Goal: Task Accomplishment & Management: Complete application form

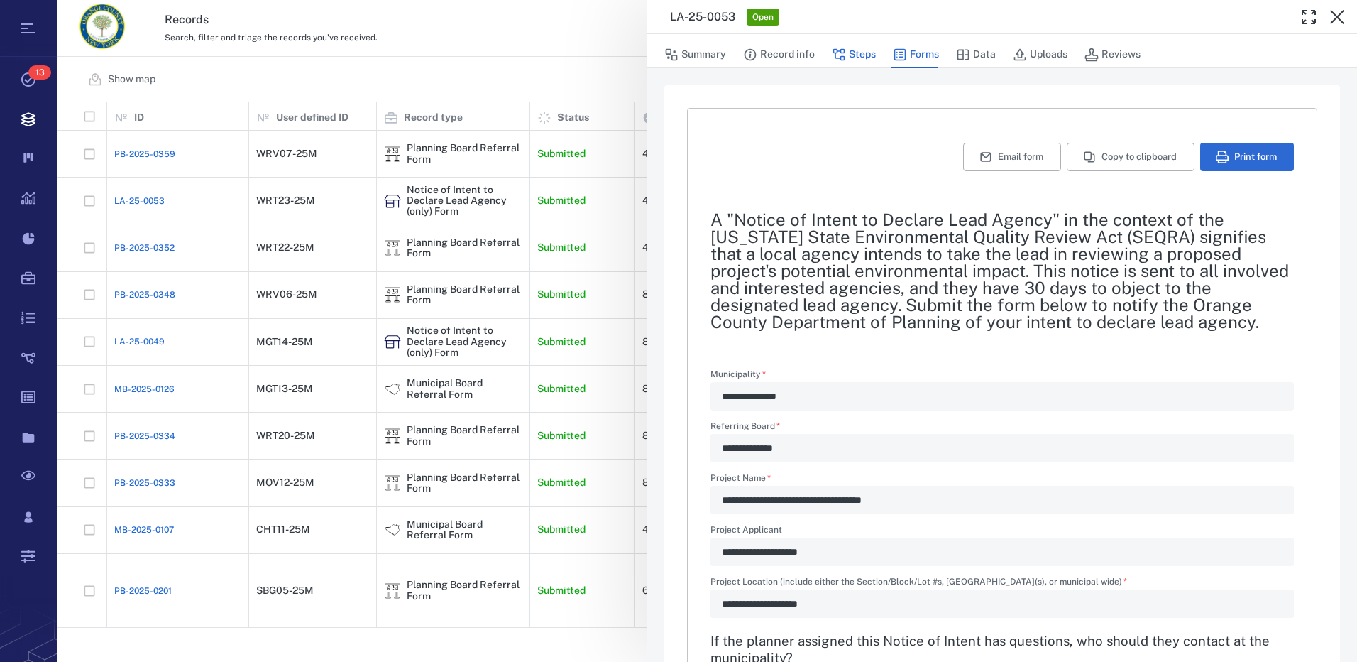
click at [870, 58] on button "Steps" at bounding box center [854, 54] width 44 height 27
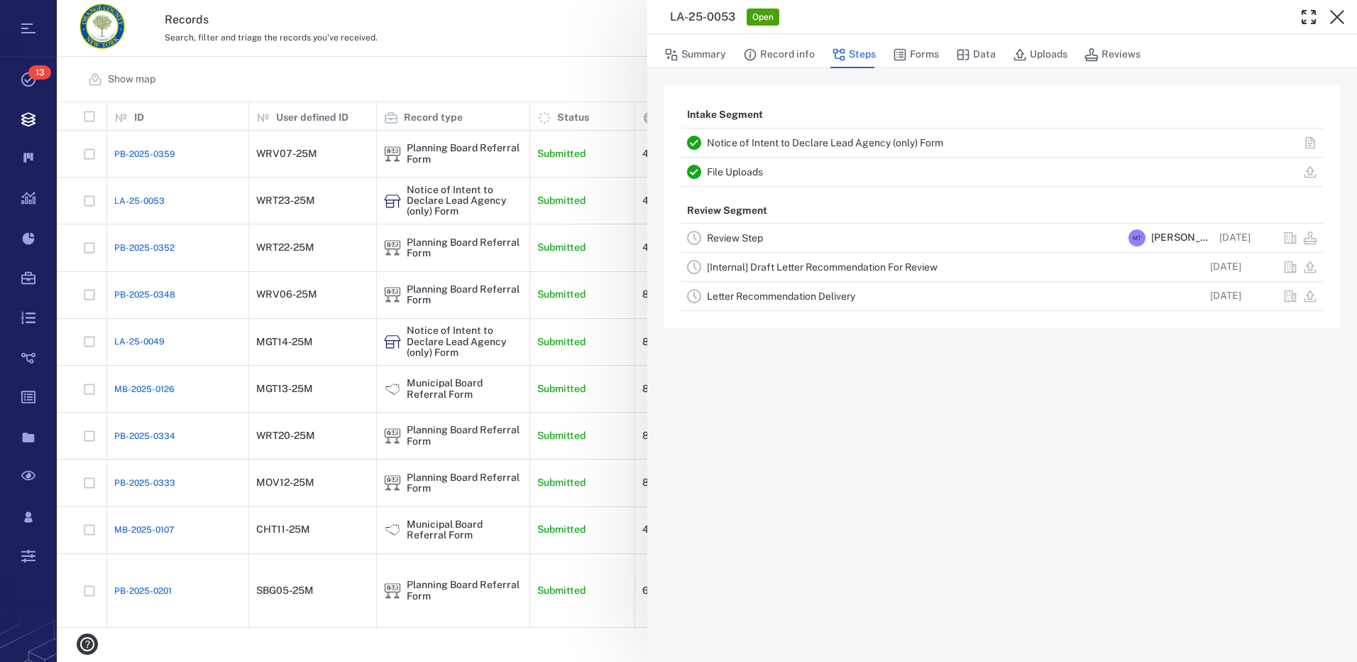
click at [753, 238] on link "Review Step" at bounding box center [735, 237] width 56 height 11
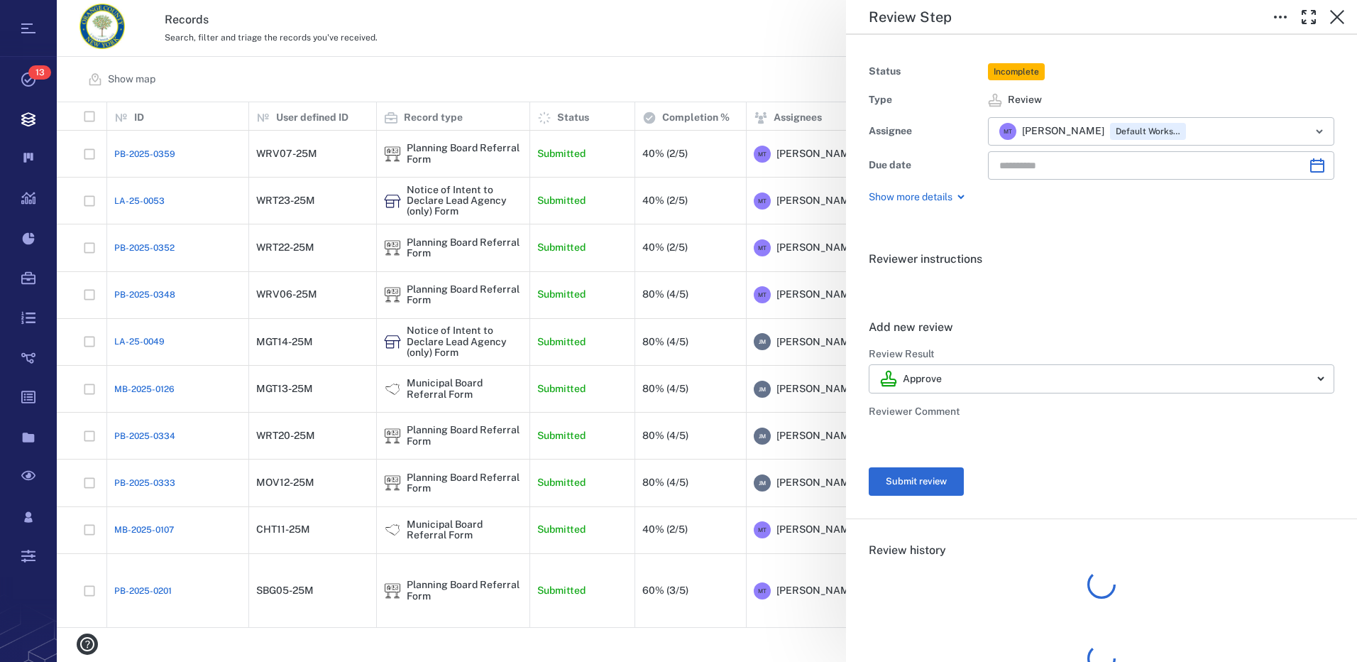
type input "**********"
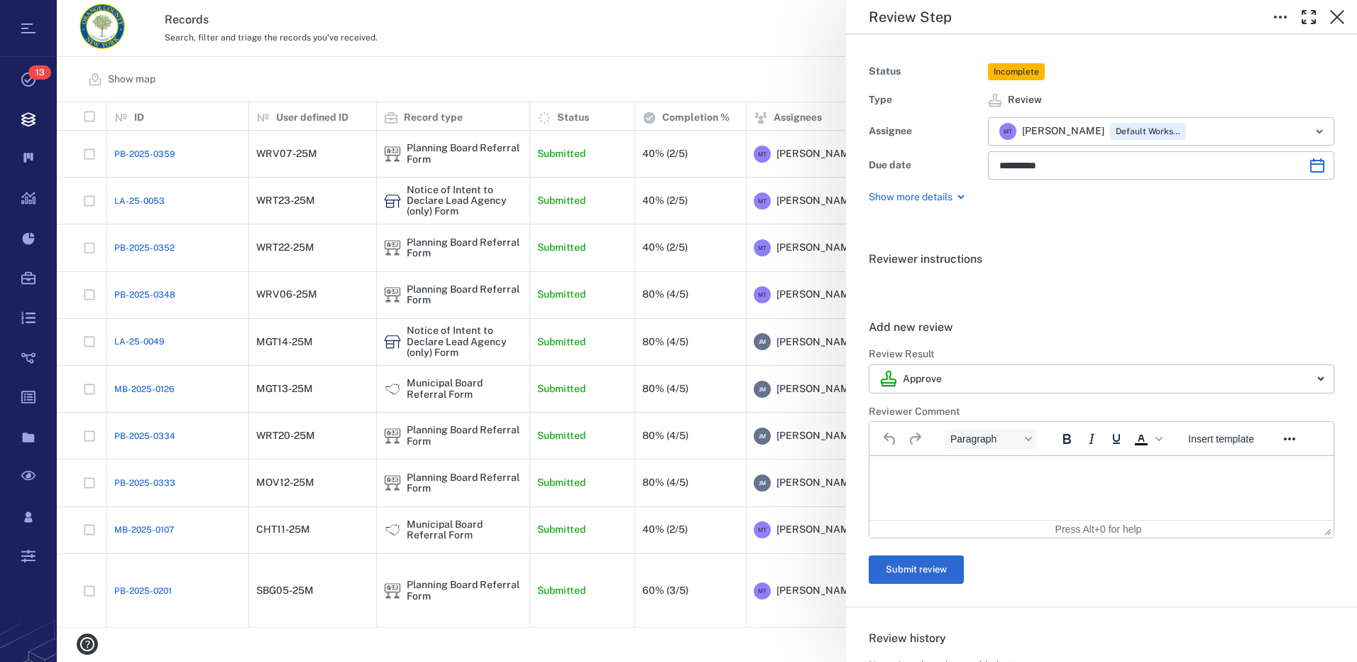
click at [925, 466] on html at bounding box center [1101, 473] width 464 height 35
drag, startPoint x: 952, startPoint y: 573, endPoint x: 374, endPoint y: 40, distance: 786.1
click at [952, 573] on button "Submit review" at bounding box center [916, 569] width 95 height 28
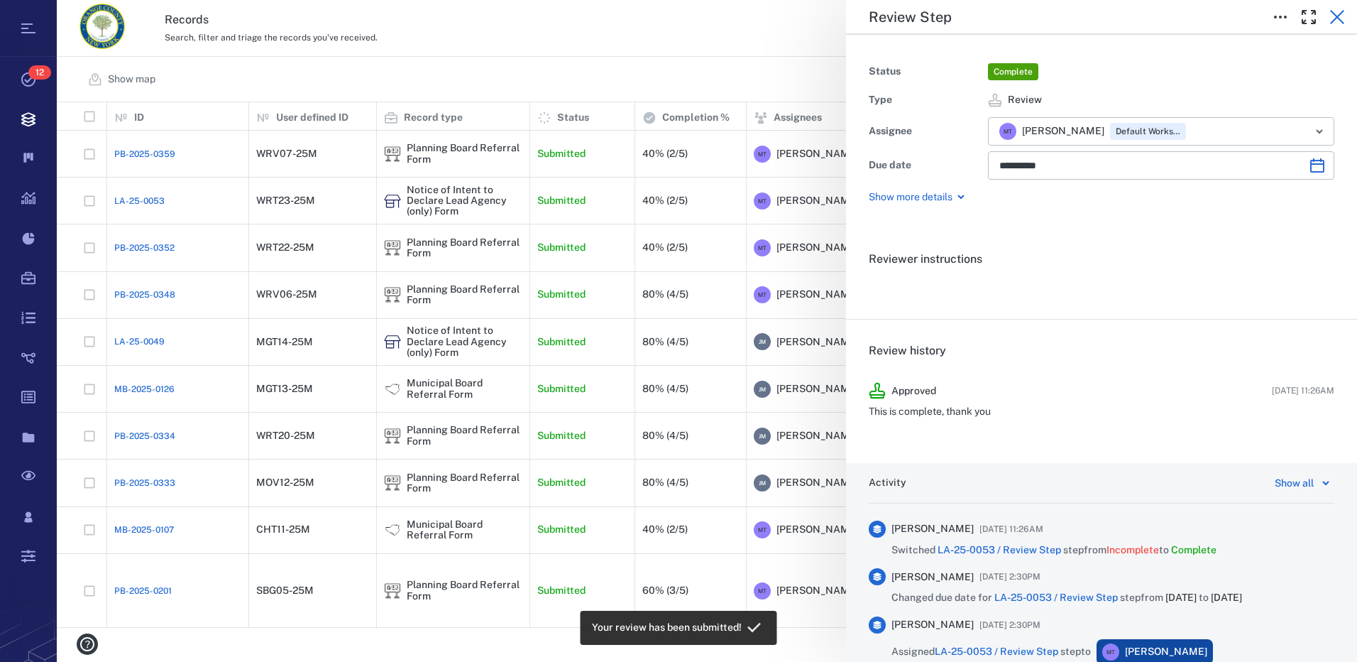
click at [1339, 18] on icon "button" at bounding box center [1337, 17] width 14 height 14
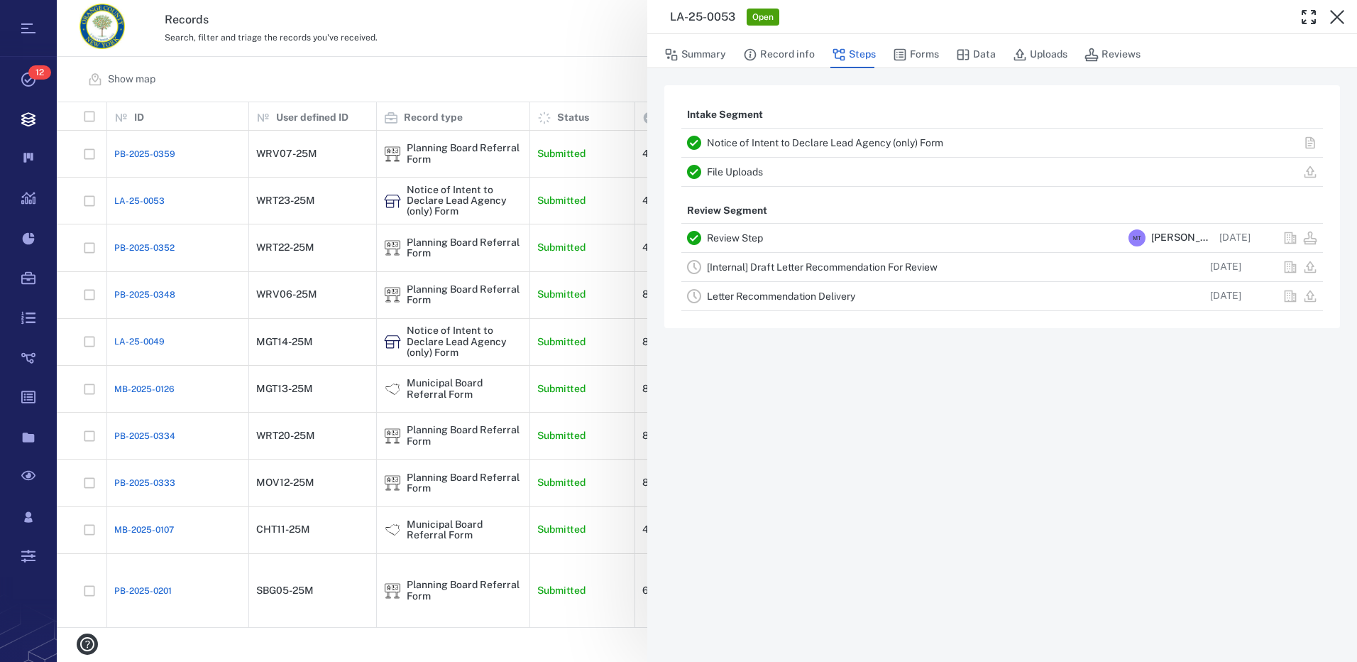
click at [832, 264] on link "[Internal] Draft Letter Recommendation For Review" at bounding box center [822, 266] width 231 height 11
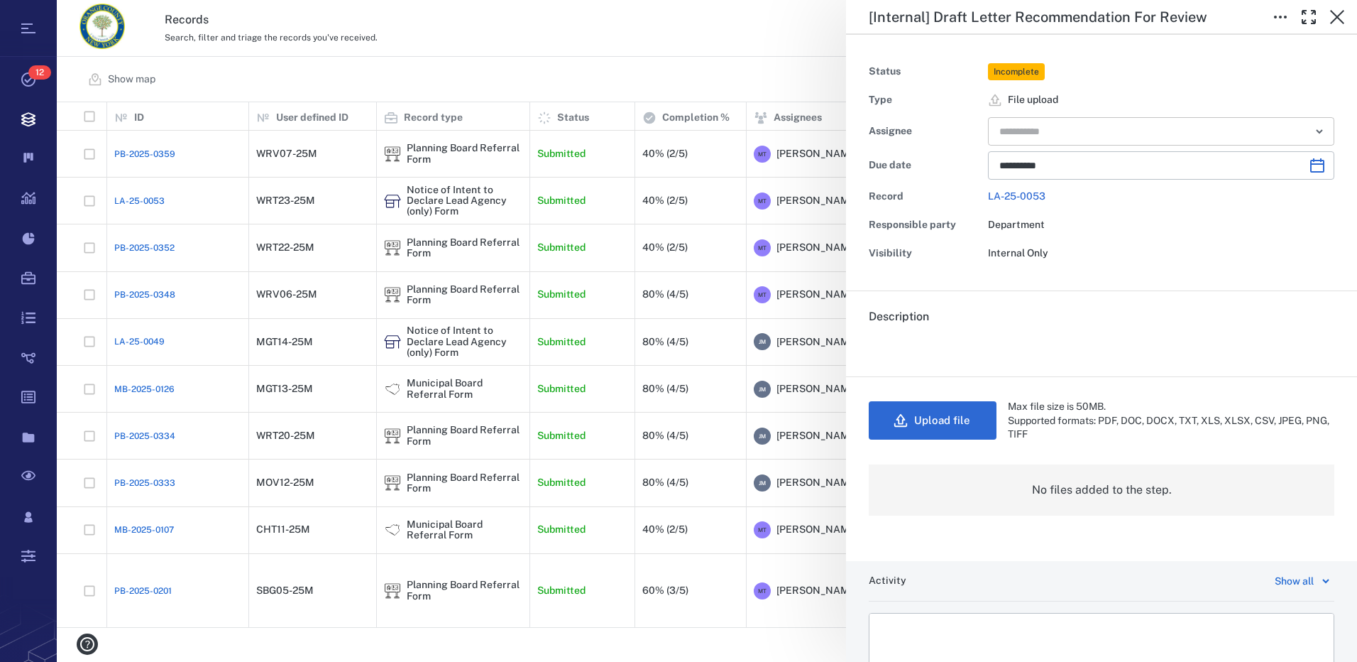
click at [1312, 134] on icon "Open" at bounding box center [1319, 131] width 17 height 17
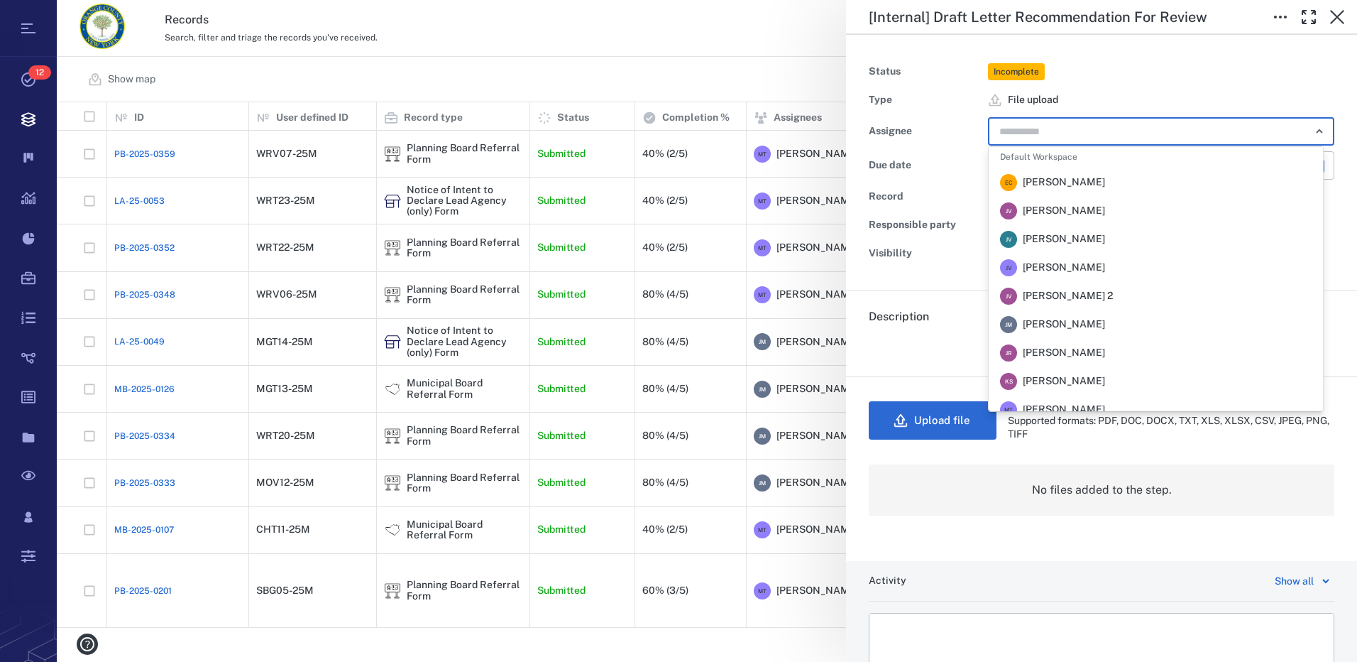
scroll to position [142, 0]
click at [1098, 319] on span "[PERSON_NAME]" at bounding box center [1064, 323] width 82 height 14
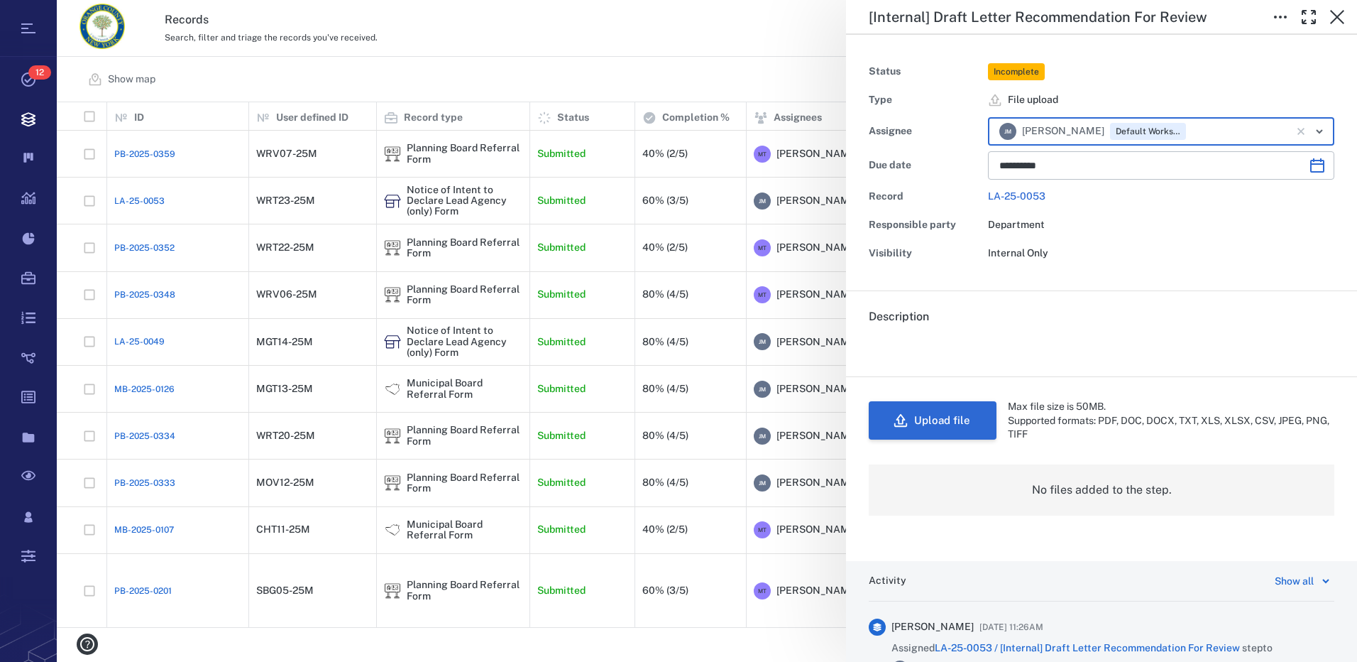
click at [929, 419] on button "Upload file" at bounding box center [933, 420] width 128 height 38
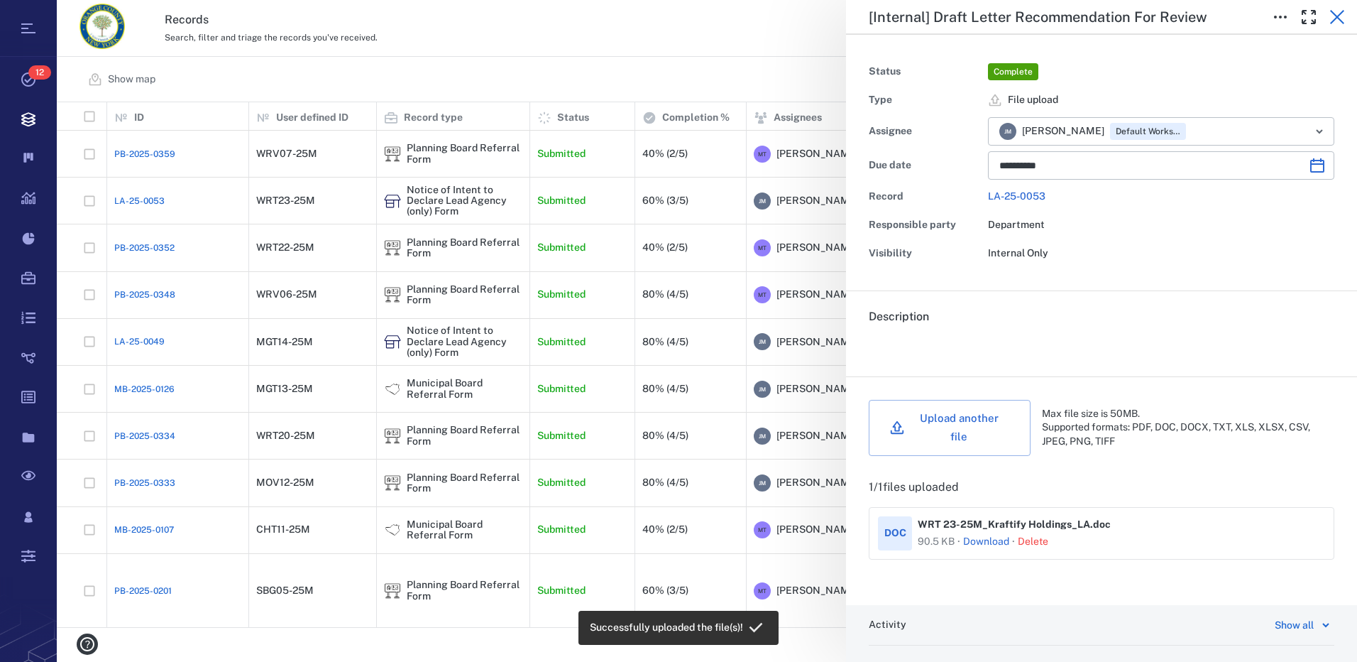
click at [1343, 17] on icon "button" at bounding box center [1337, 17] width 17 height 17
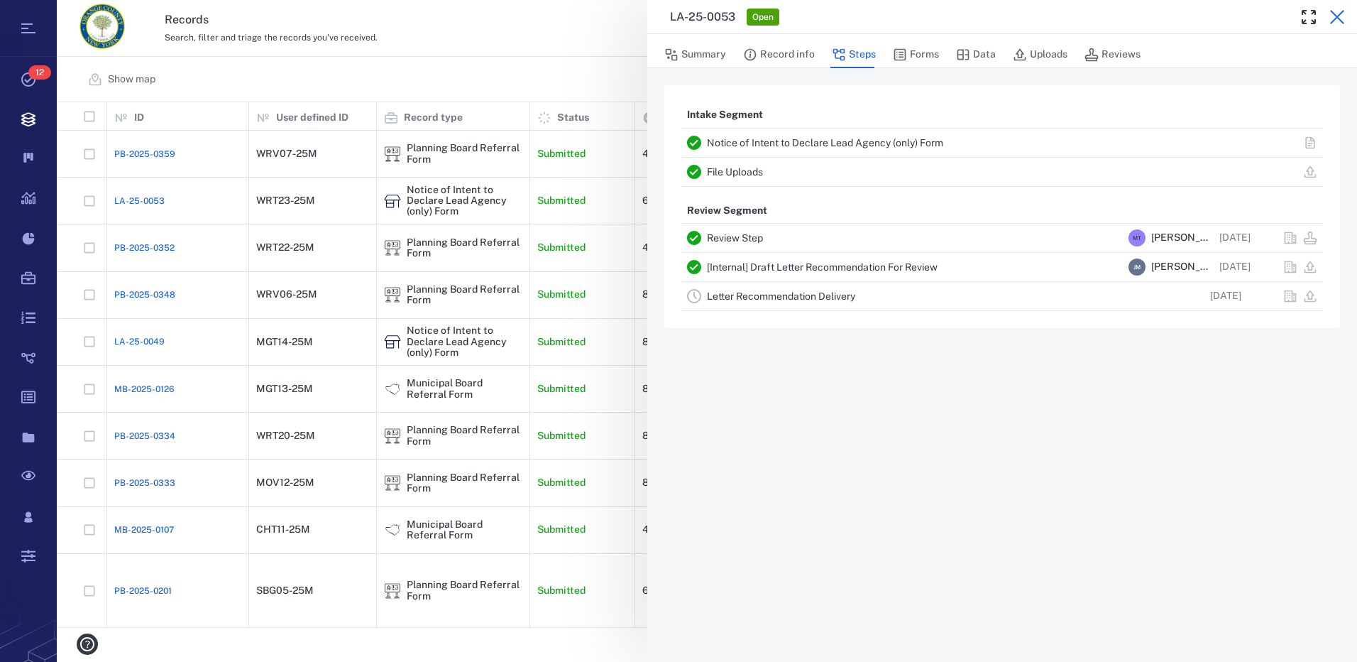
click at [1337, 15] on icon "button" at bounding box center [1337, 17] width 17 height 17
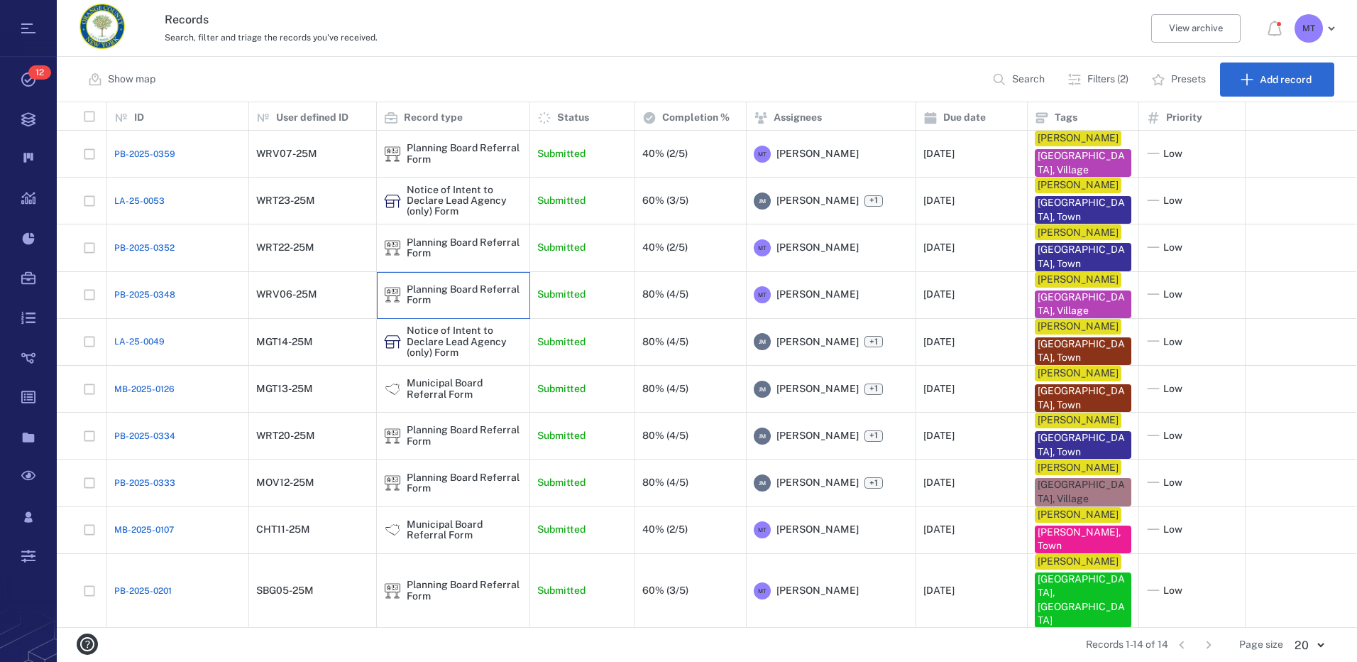
click at [499, 295] on div "Planning Board Referral Form" at bounding box center [465, 295] width 116 height 22
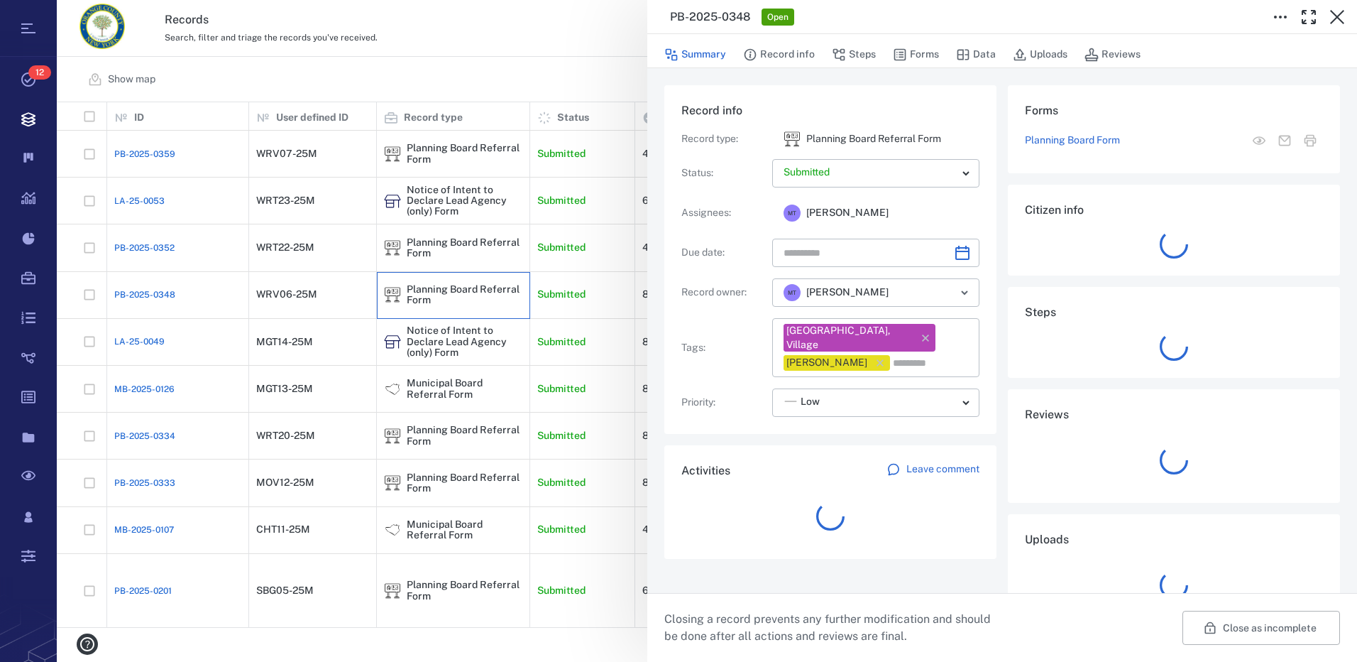
type input "**********"
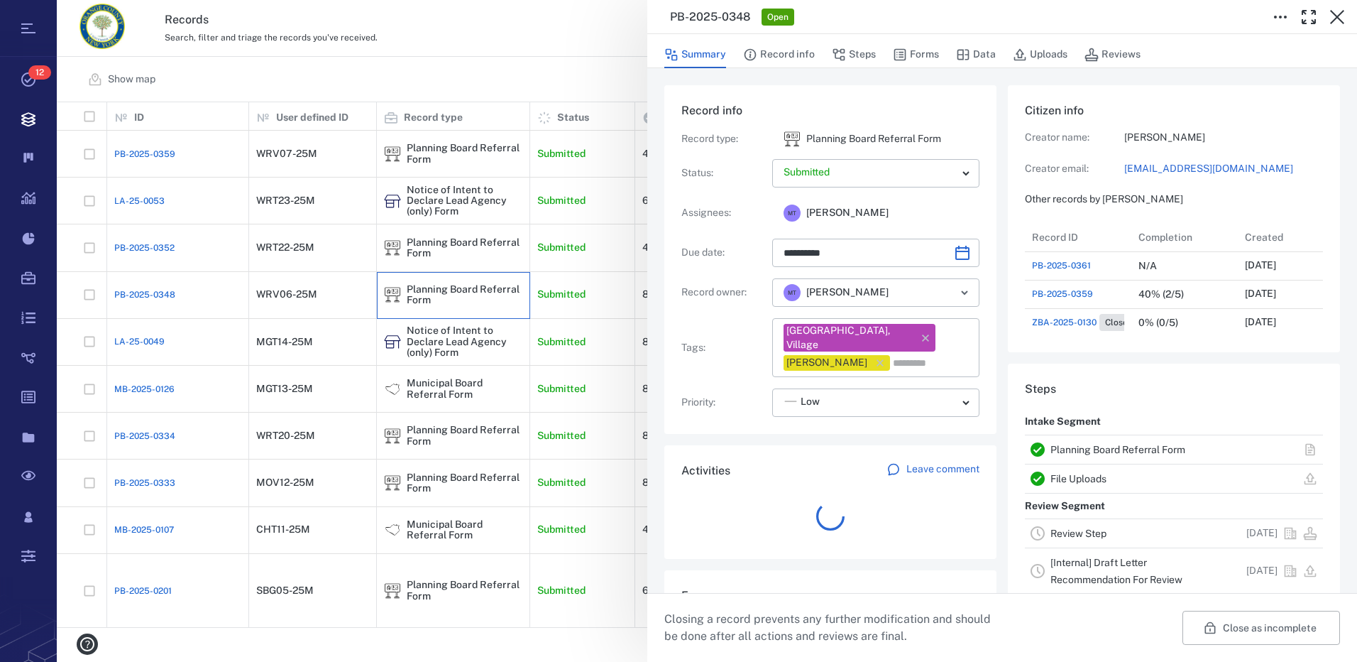
scroll to position [11, 11]
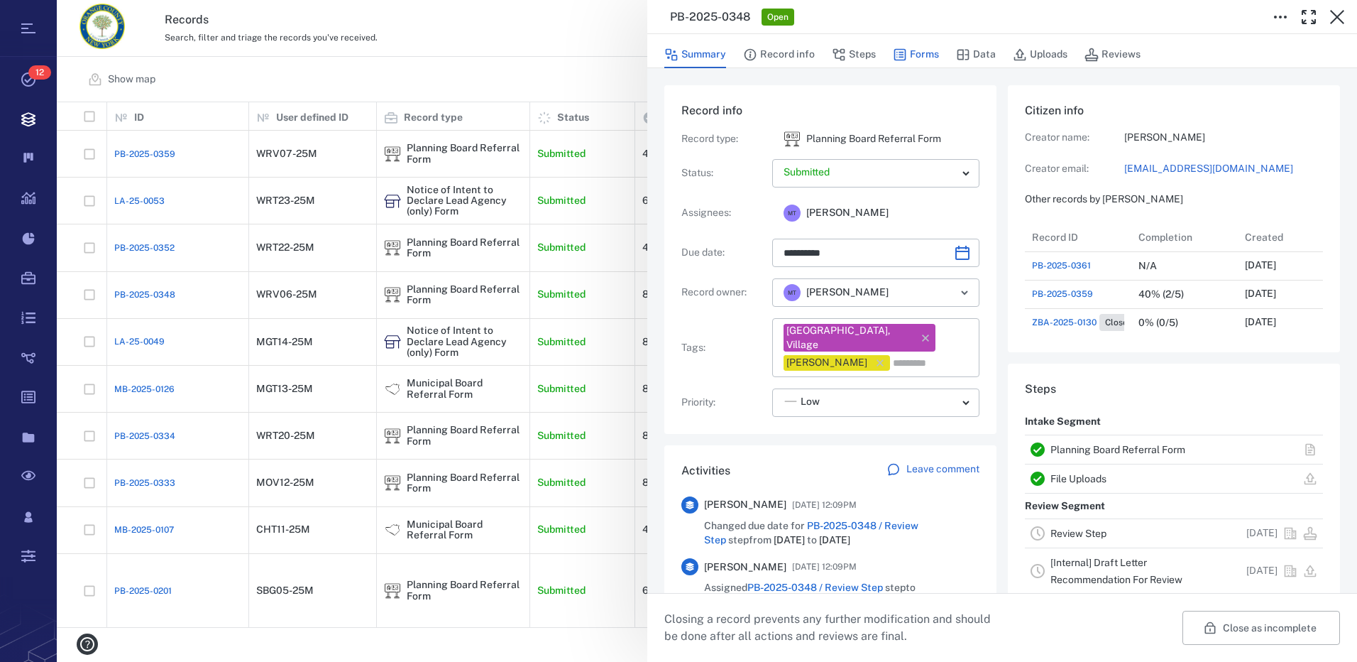
click at [910, 48] on button "Forms" at bounding box center [916, 54] width 46 height 27
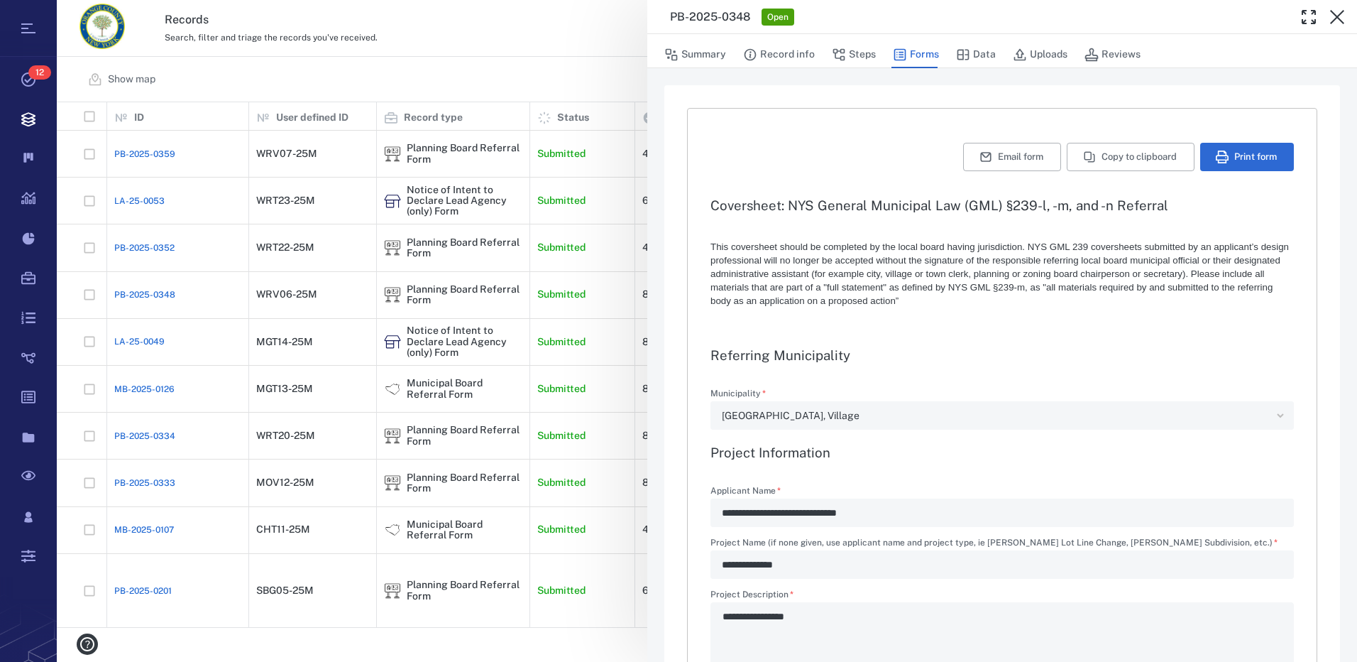
type textarea "*"
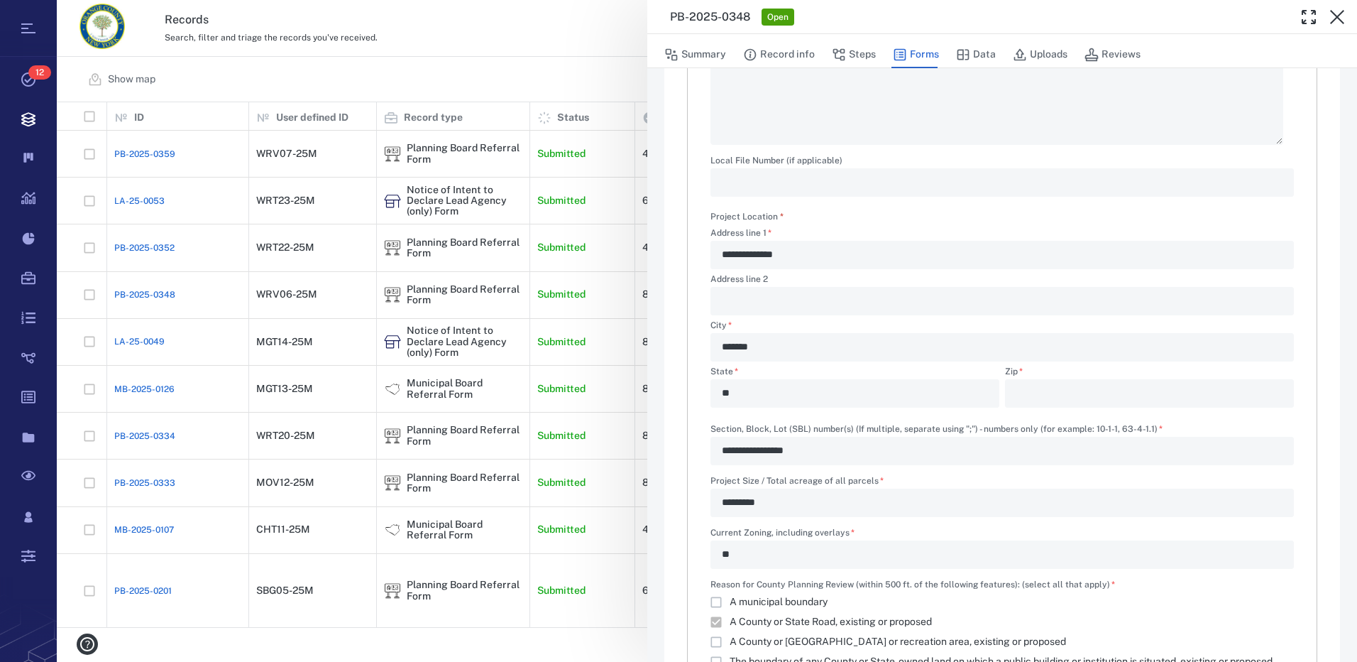
scroll to position [781, 0]
